Goal: Information Seeking & Learning: Learn about a topic

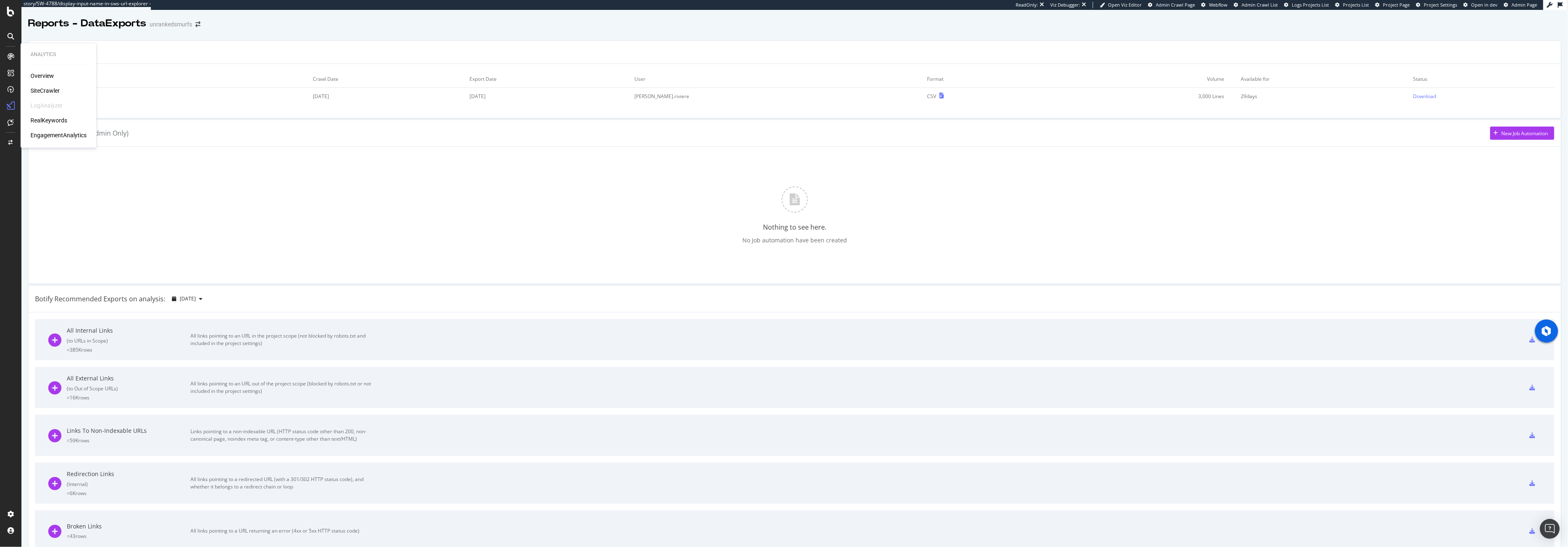
click at [40, 88] on div "SiteCrawler" at bounding box center [45, 91] width 29 height 9
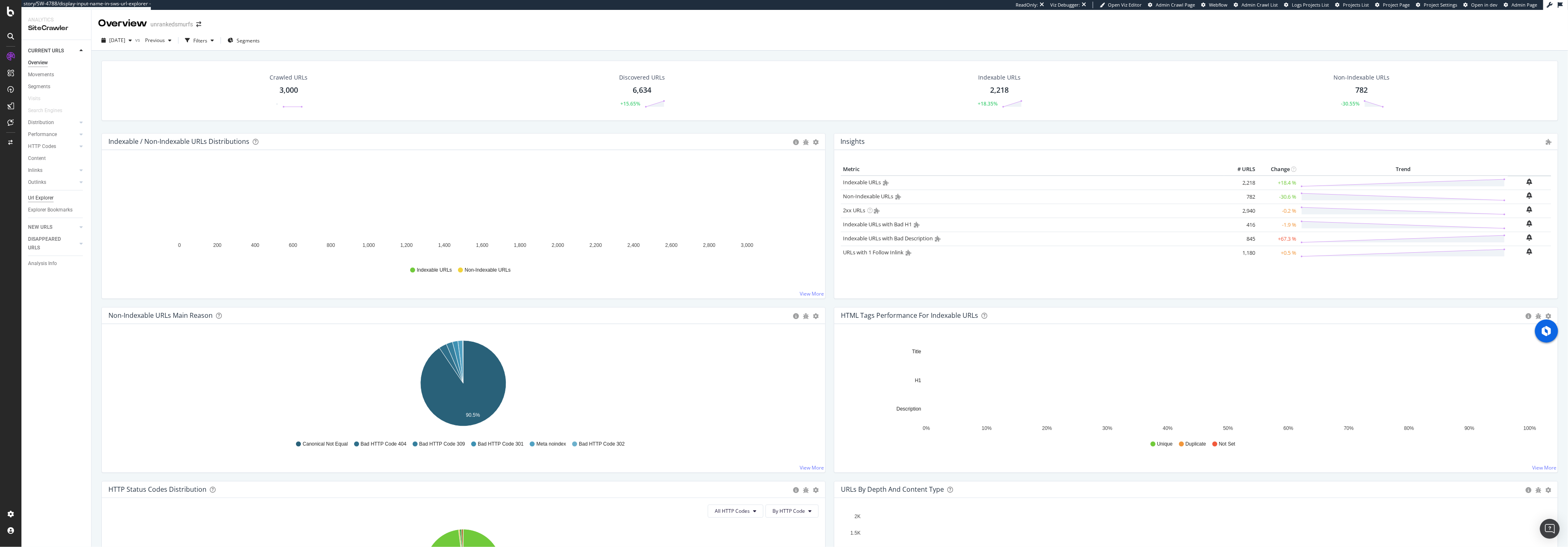
click at [40, 195] on div "Url Explorer" at bounding box center [41, 198] width 26 height 9
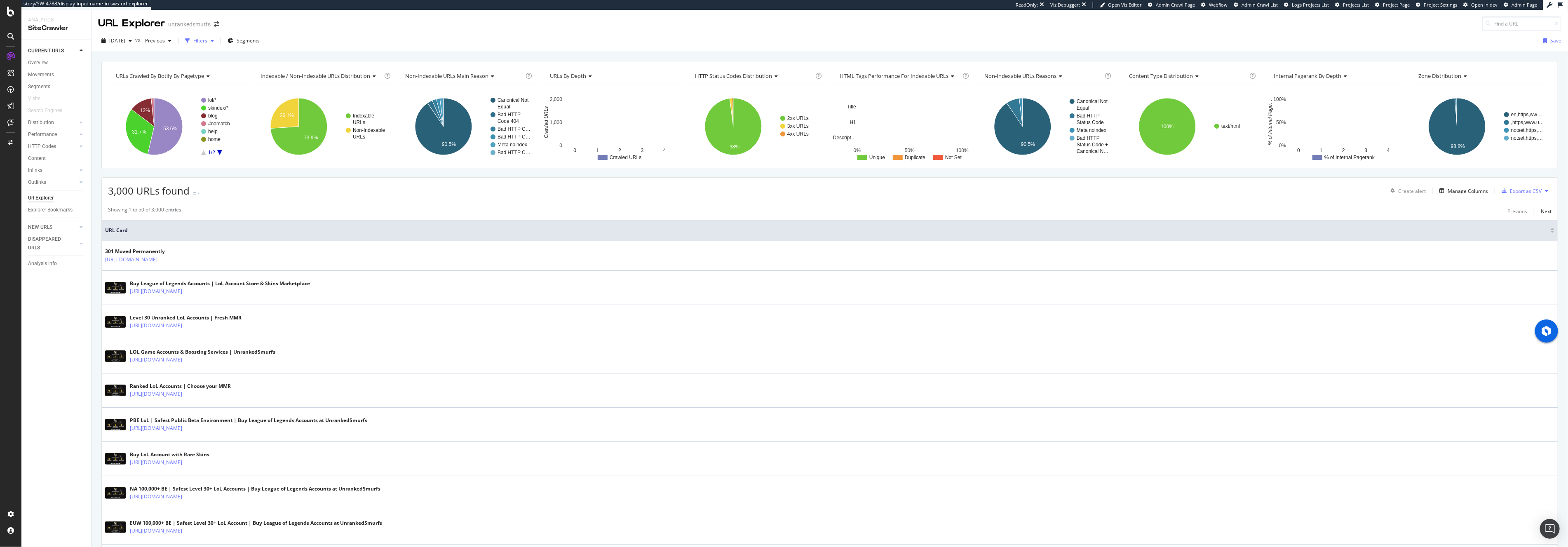
click at [208, 40] on div "Filters" at bounding box center [200, 41] width 14 height 7
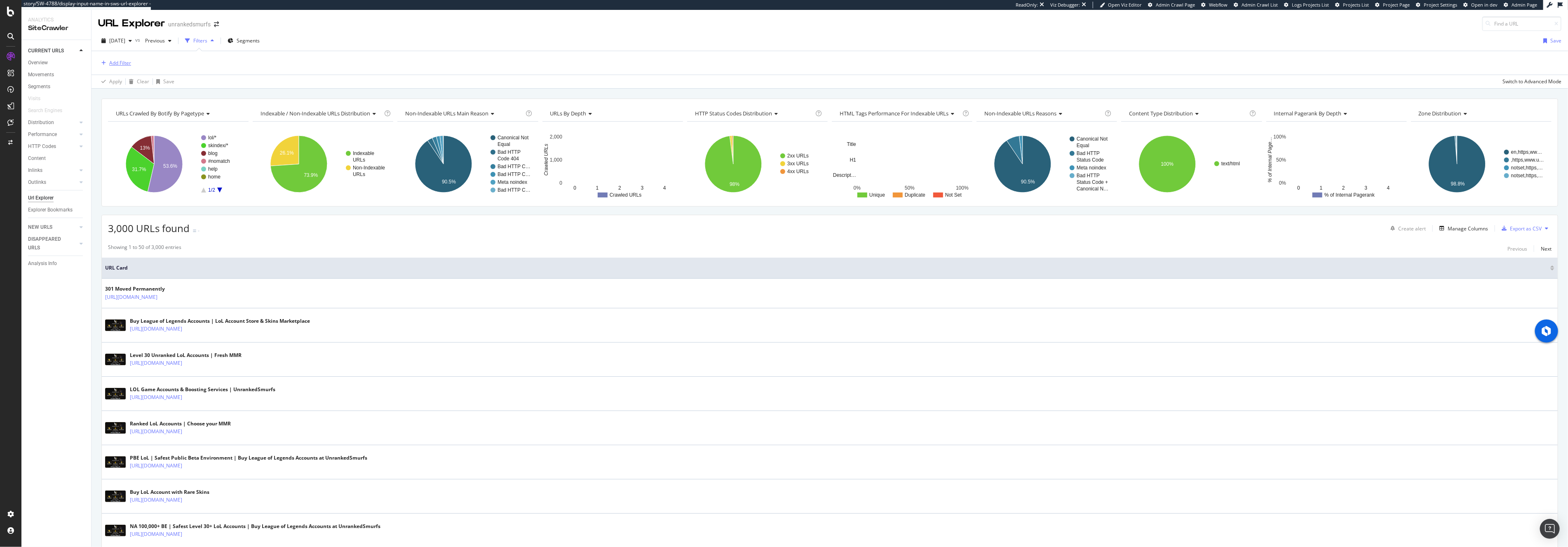
click at [125, 61] on div "Add Filter" at bounding box center [120, 63] width 22 height 7
click at [107, 184] on icon at bounding box center [107, 187] width 2 height 5
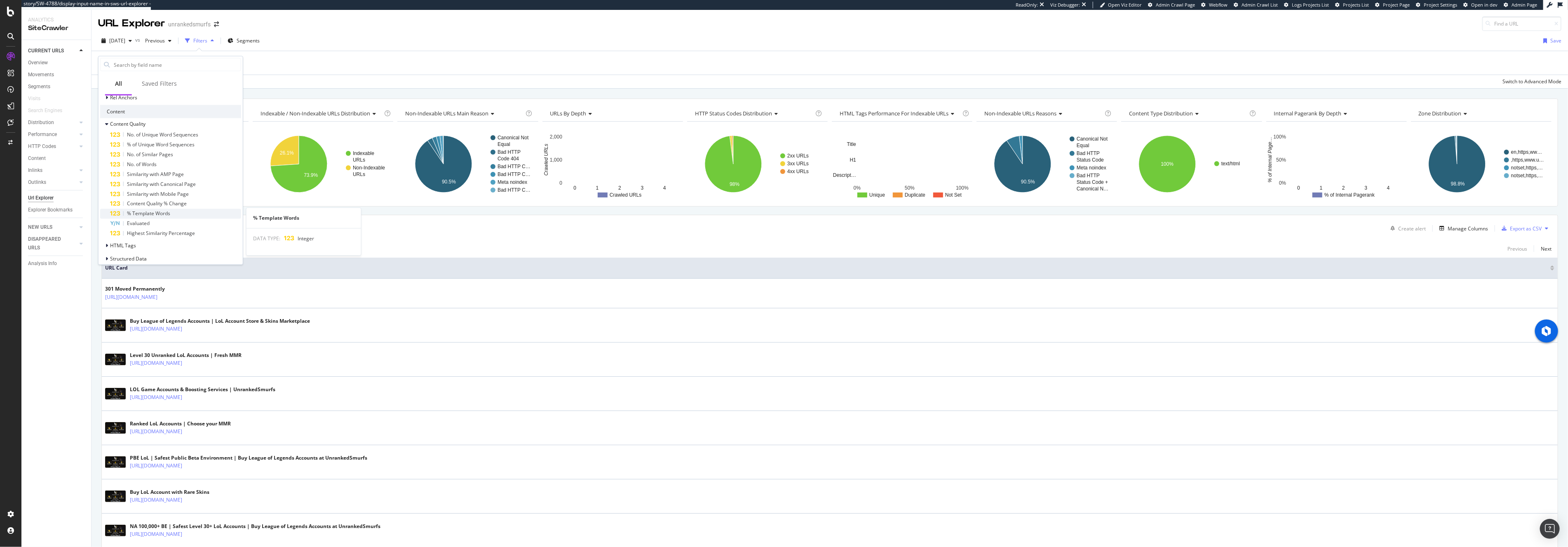
scroll to position [220, 0]
click at [108, 139] on icon at bounding box center [107, 138] width 3 height 5
click at [105, 166] on icon at bounding box center [107, 167] width 2 height 5
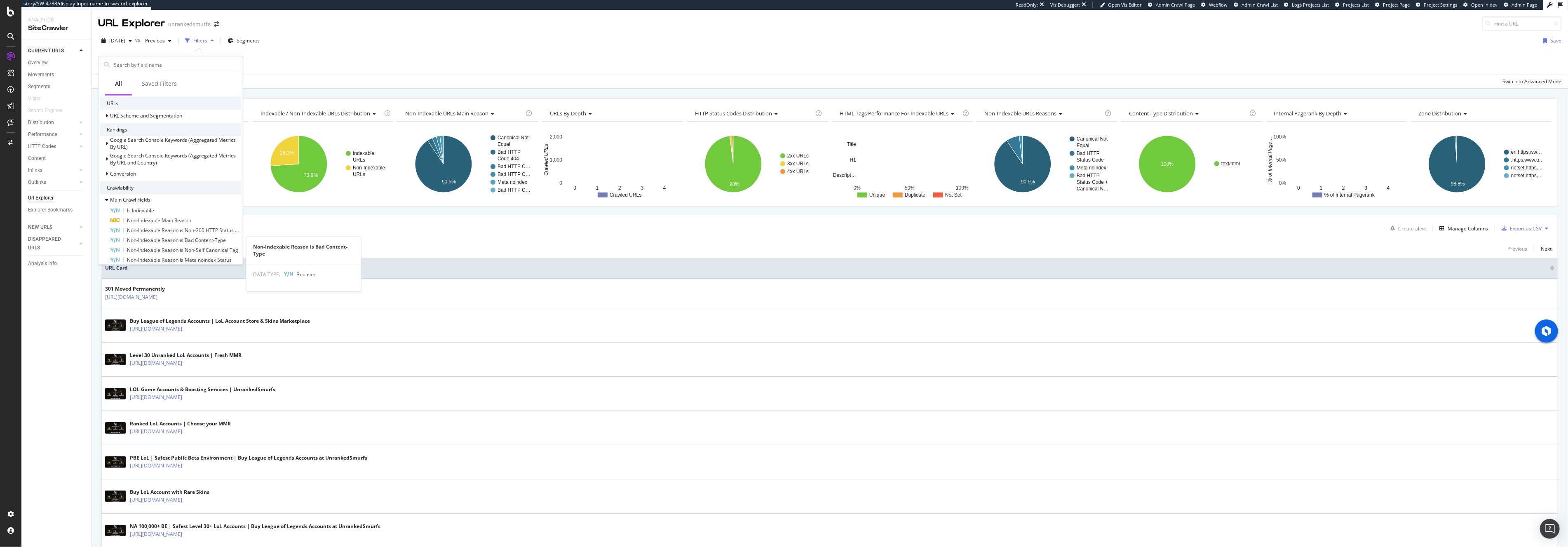
scroll to position [75, 0]
click at [107, 200] on icon at bounding box center [107, 201] width 3 height 5
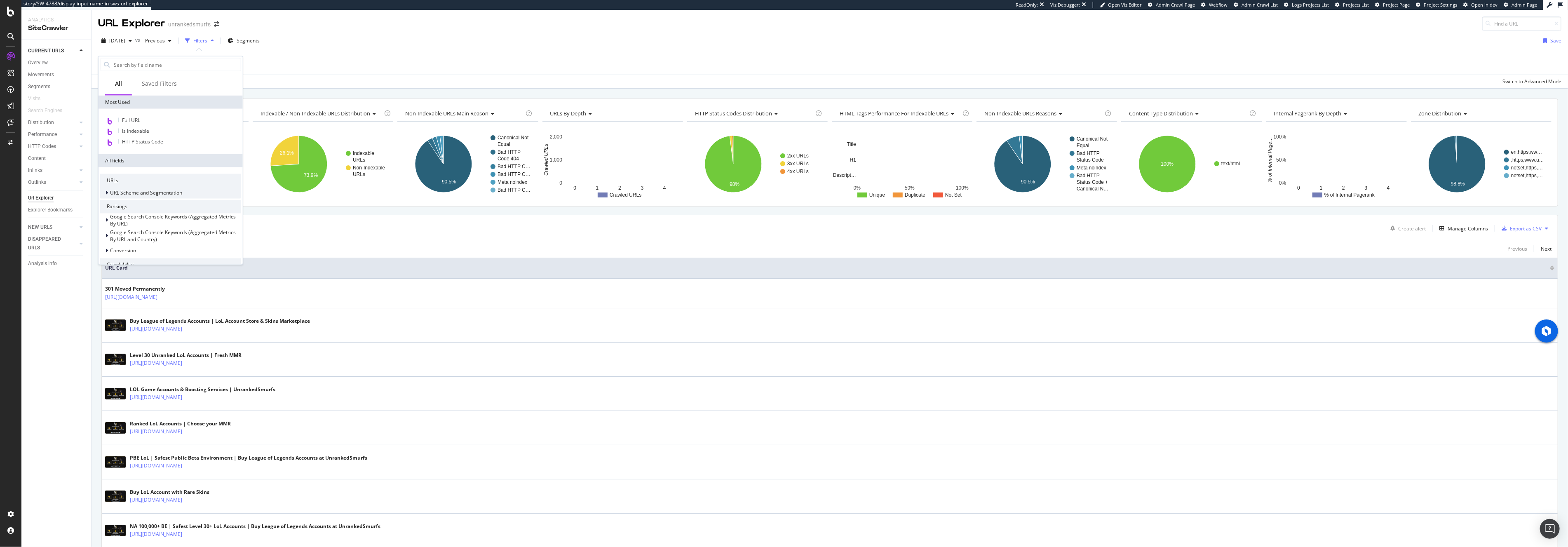
click at [107, 192] on icon at bounding box center [107, 193] width 2 height 5
click at [107, 192] on icon at bounding box center [107, 193] width 3 height 5
click at [326, 72] on div "Add Filter" at bounding box center [830, 63] width 1463 height 24
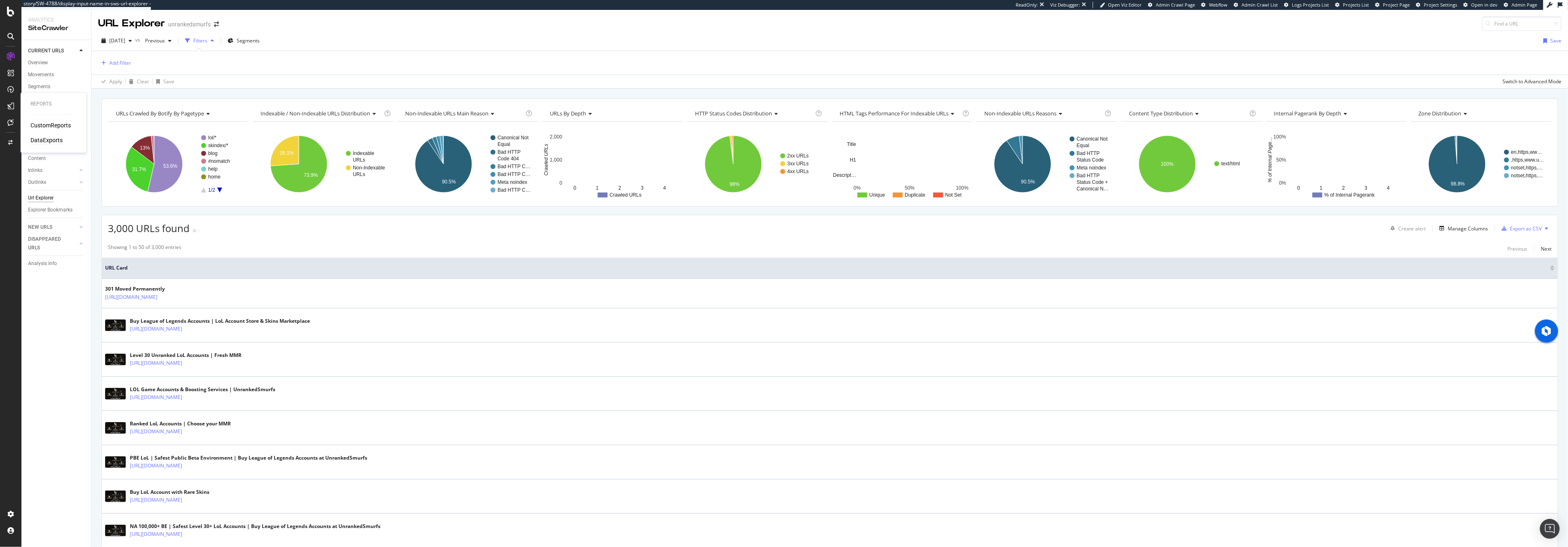
click at [48, 140] on div "DataExports" at bounding box center [46, 141] width 32 height 9
